Goal: Complete application form: Complete application form

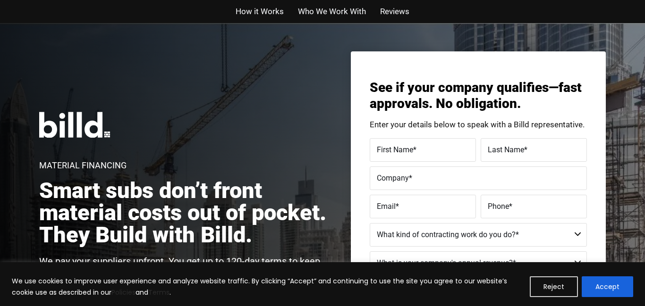
scroll to position [774, 0]
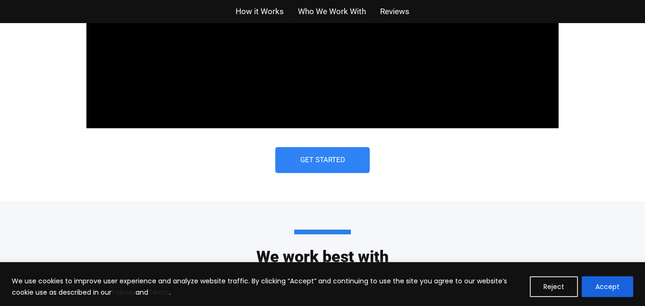
click at [322, 157] on span "Get Started" at bounding box center [322, 160] width 45 height 7
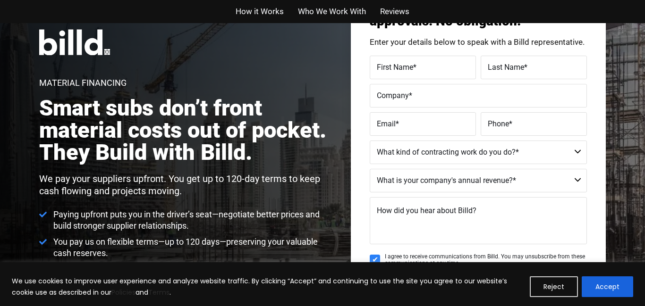
scroll to position [23, 0]
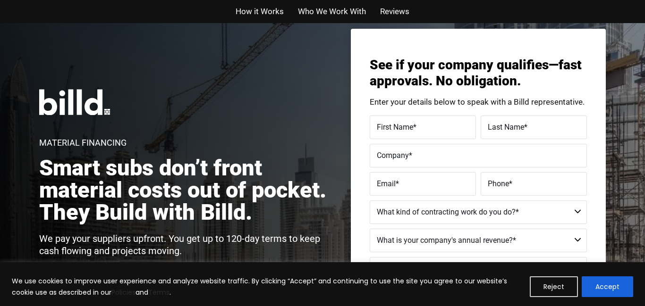
click at [392, 130] on span "First Name" at bounding box center [395, 127] width 36 height 9
click at [392, 130] on input "First Name *" at bounding box center [423, 128] width 106 height 24
type input "[PERSON_NAME]"
click at [510, 127] on span "Last Name" at bounding box center [506, 127] width 36 height 9
click at [510, 127] on input "Last Name *" at bounding box center [534, 128] width 106 height 24
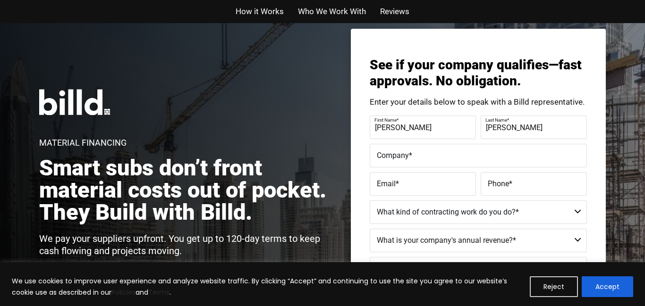
type input "[PERSON_NAME]"
click at [411, 155] on span "*" at bounding box center [410, 155] width 3 height 9
click at [411, 155] on input "Company *" at bounding box center [478, 156] width 217 height 24
type input "walkers cleaning services"
click at [402, 182] on label "Email *" at bounding box center [423, 185] width 92 height 14
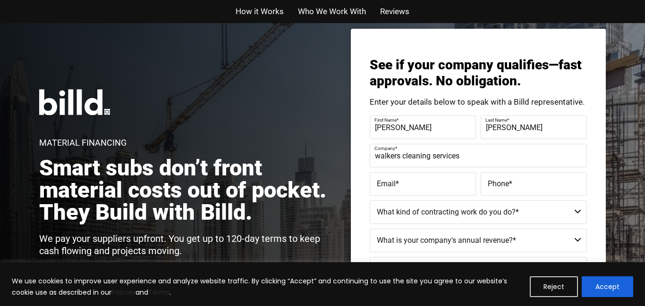
click at [402, 182] on input "Email *" at bounding box center [423, 184] width 106 height 24
type input "[EMAIL_ADDRESS][DOMAIN_NAME]"
click at [495, 182] on span "Phone" at bounding box center [498, 183] width 21 height 9
click at [495, 182] on input "Phone *" at bounding box center [534, 184] width 106 height 24
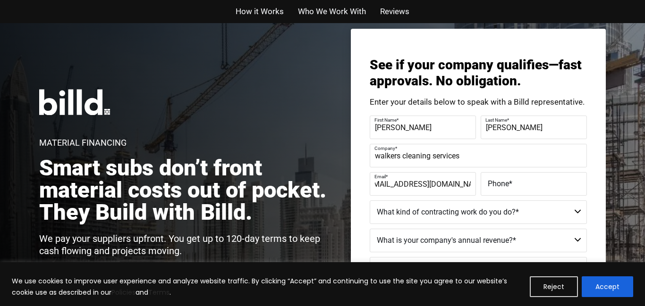
scroll to position [0, 0]
click at [543, 191] on input "[PHONE_NUMBER]" at bounding box center [534, 184] width 106 height 24
type input "[PHONE_NUMBER]"
click at [600, 196] on div "See if your company qualifies—fast approvals. No obligation. Enter your details…" at bounding box center [478, 218] width 255 height 378
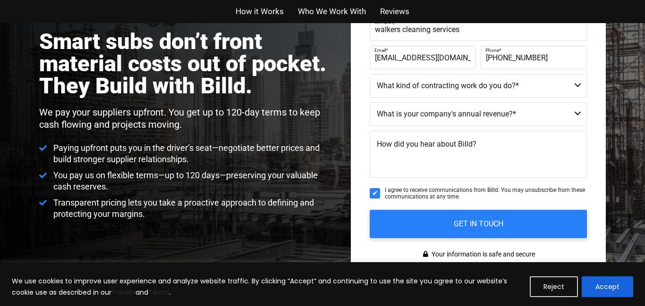
scroll to position [136, 0]
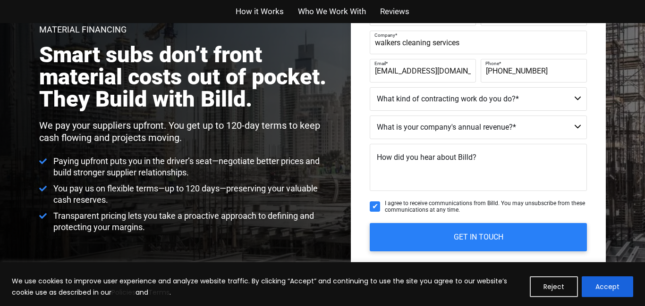
click at [574, 95] on select "Residential - Our Services Do Not Apply Not a Contractor Commercial and Residen…" at bounding box center [478, 99] width 217 height 24
select select "Not a Contractor"
click at [370, 87] on select "Residential - Our Services Do Not Apply Not a Contractor Commercial and Residen…" at bounding box center [478, 99] width 217 height 24
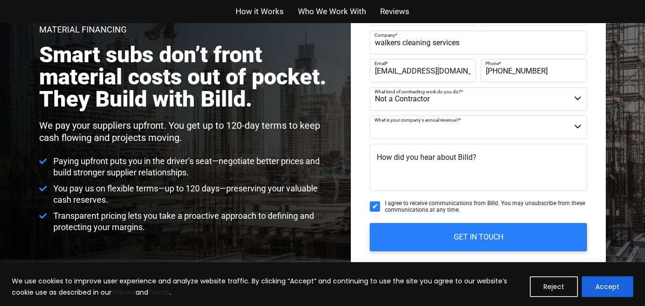
click at [577, 126] on select "Less than $1M $1M - $2M $2M - $4M $4M - $8M $8M - $25M $25M - $40M $40M +" at bounding box center [478, 128] width 217 height 24
click at [370, 116] on select "Less than $1M $1M - $2M $2M - $4M $4M - $8M $8M - $25M $25M - $40M $40M +" at bounding box center [478, 128] width 217 height 24
click at [578, 123] on select "Less than $1M $1M - $2M $2M - $4M $4M - $8M $8M - $25M $25M - $40M $40M +" at bounding box center [478, 128] width 217 height 24
click at [370, 116] on select "Less than $1M $1M - $2M $2M - $4M $4M - $8M $8M - $25M $25M - $40M $40M +" at bounding box center [478, 128] width 217 height 24
click at [568, 127] on select "Less than $1M $1M - $2M $2M - $4M $4M - $8M $8M - $25M $25M - $40M $40M +" at bounding box center [478, 128] width 217 height 24
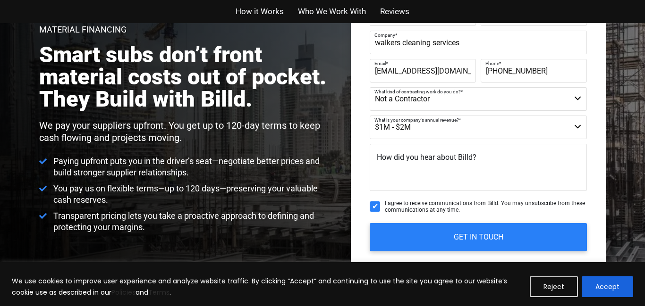
select select "Less than $1M"
click at [370, 116] on select "Less than $1M $1M - $2M $2M - $4M $4M - $8M $8M - $25M $25M - $40M $40M +" at bounding box center [478, 128] width 217 height 24
click at [429, 175] on textarea "How did you hear about Billd?" at bounding box center [478, 167] width 217 height 47
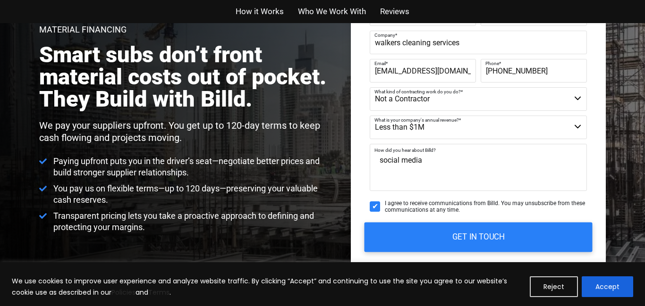
type textarea "social media"
click at [479, 233] on input "GET IN TOUCH" at bounding box center [479, 237] width 228 height 30
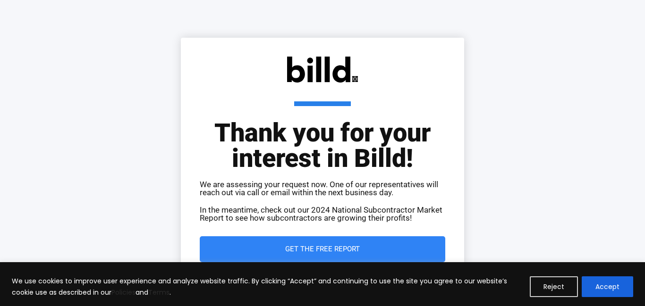
click at [378, 250] on span "Get the Free Report" at bounding box center [323, 249] width 208 height 7
